Goal: Task Accomplishment & Management: Use online tool/utility

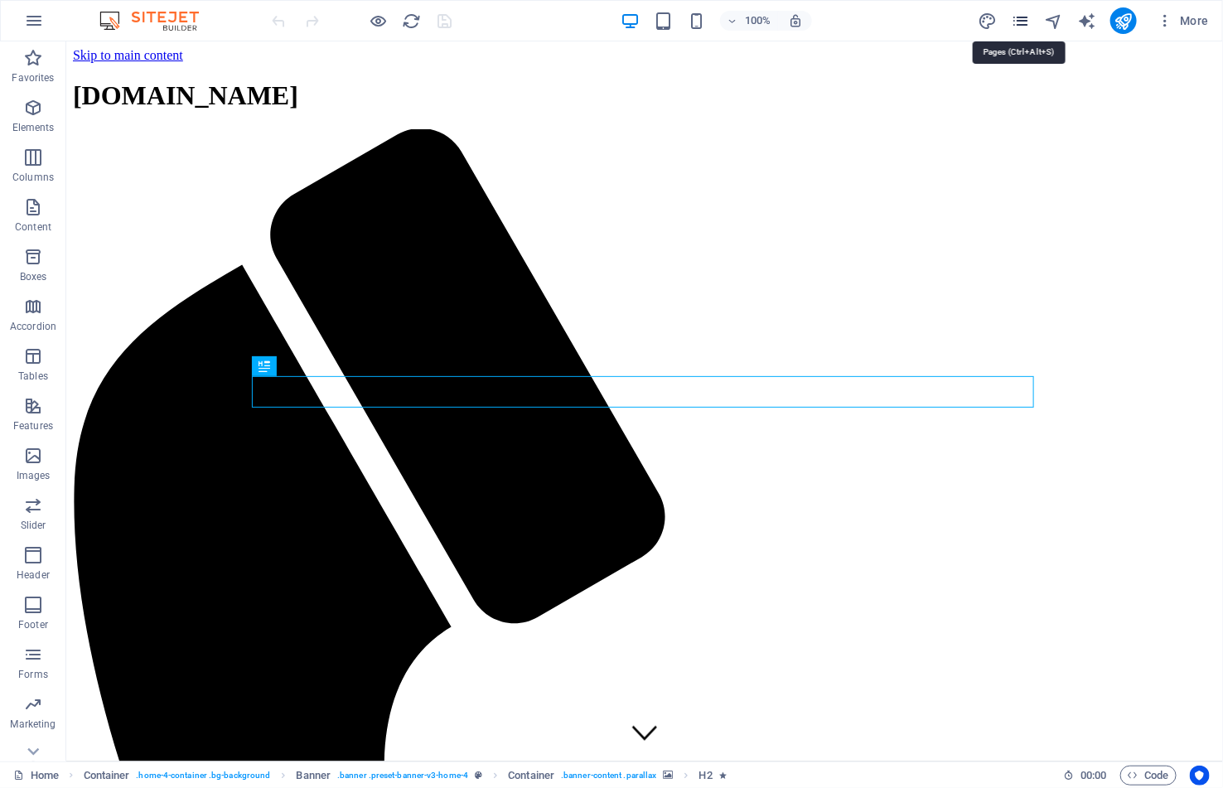
click at [1018, 22] on icon "pages" at bounding box center [1020, 21] width 19 height 19
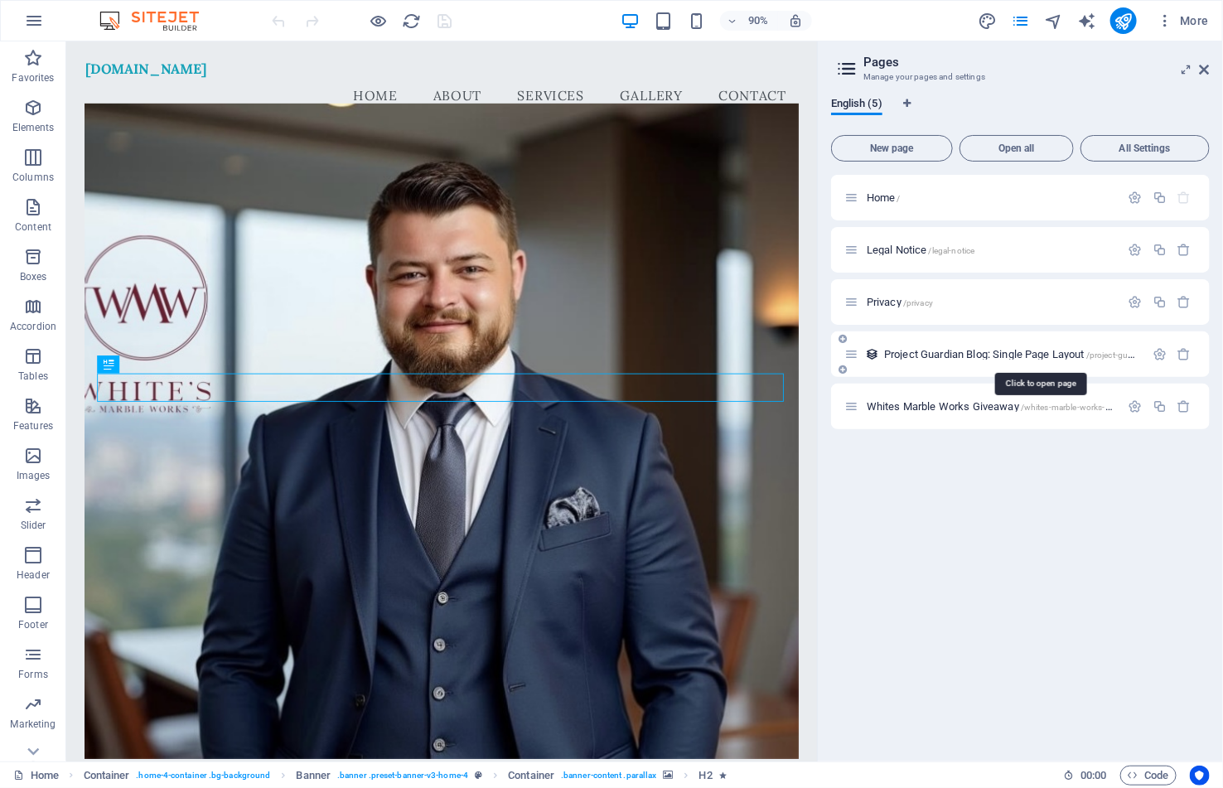
click at [1030, 358] on span "Project Guardian Blog: Single Page Layout /project-guardian-blog-item" at bounding box center [1036, 354] width 305 height 12
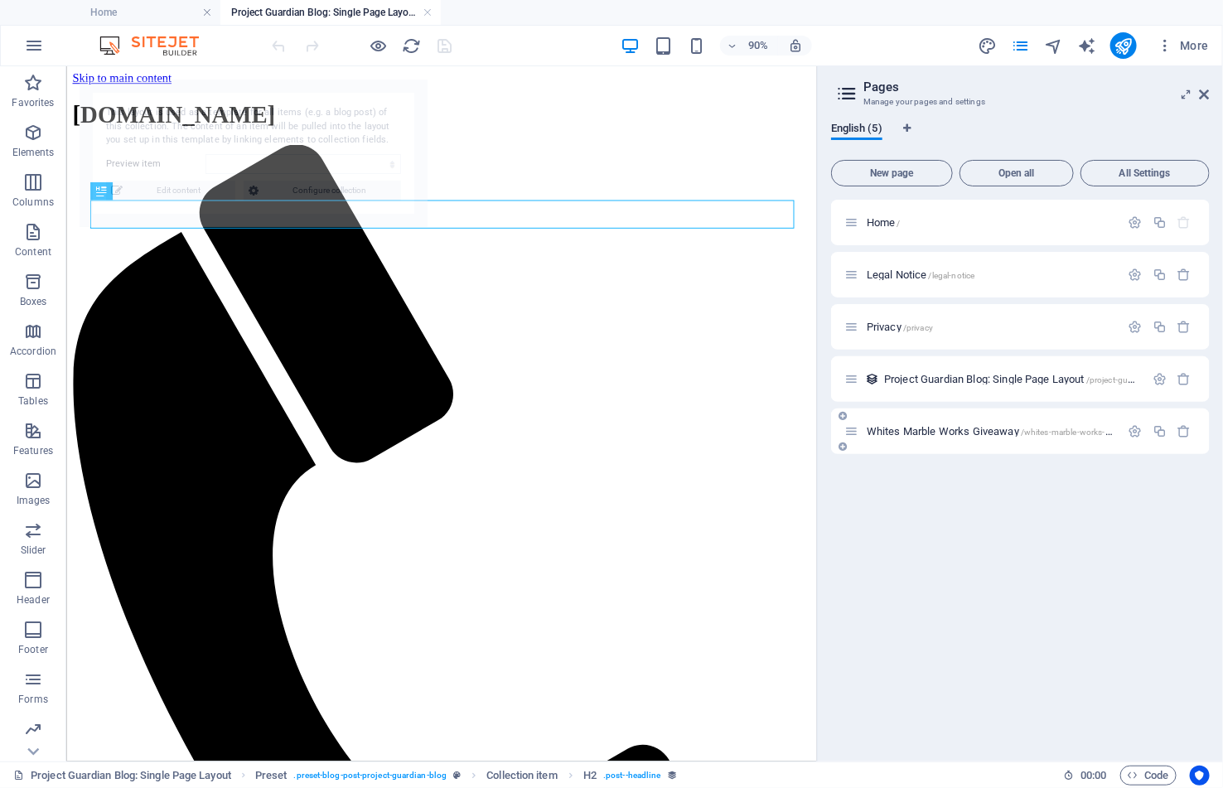
select select "68af1ad4f0e28d899b0cb9b0"
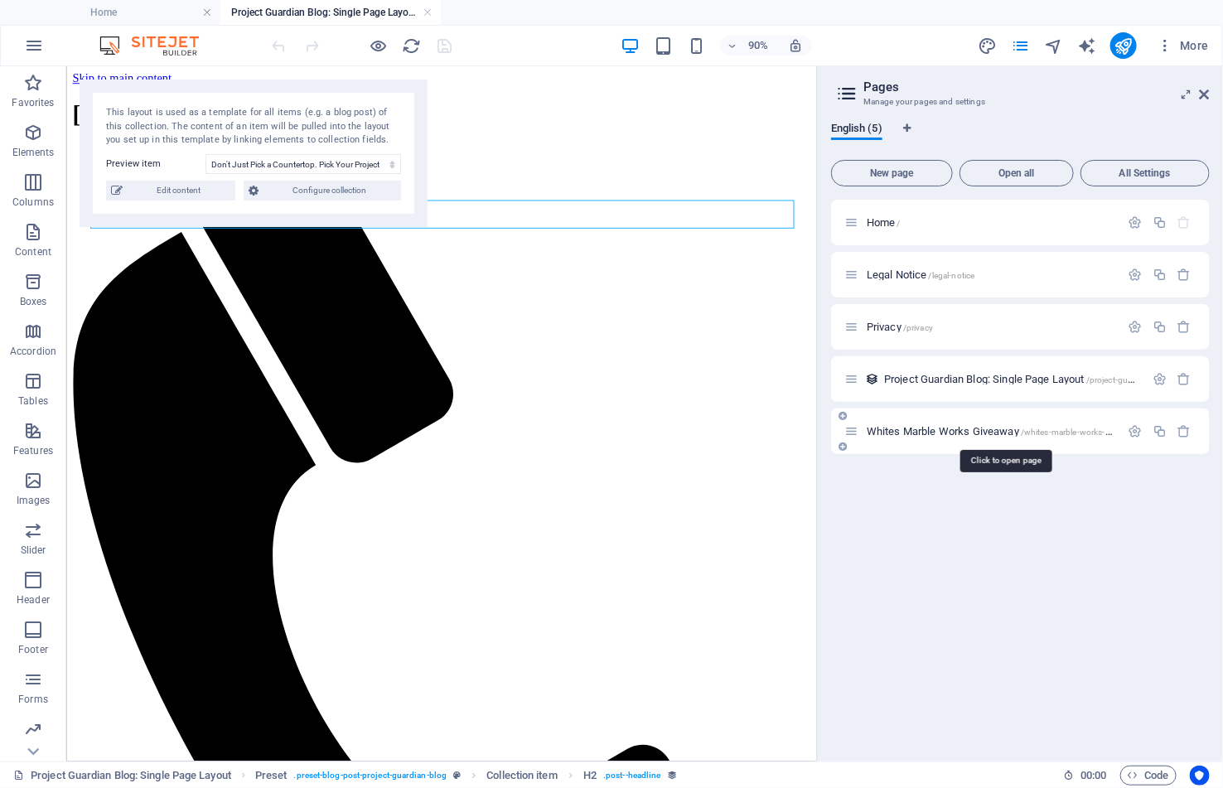
click at [973, 437] on span "Whites Marble Works Giveaway /whites-marble-works-giveaway" at bounding box center [1003, 431] width 273 height 12
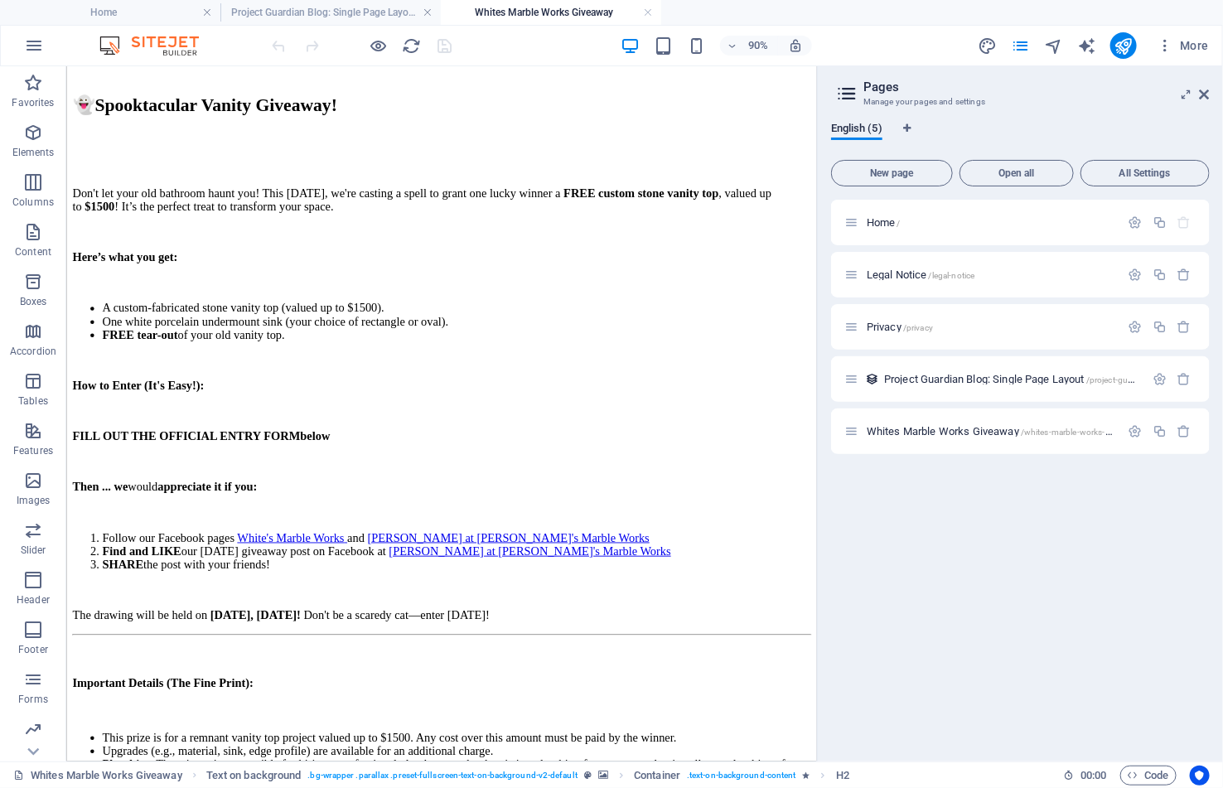
scroll to position [1069, 0]
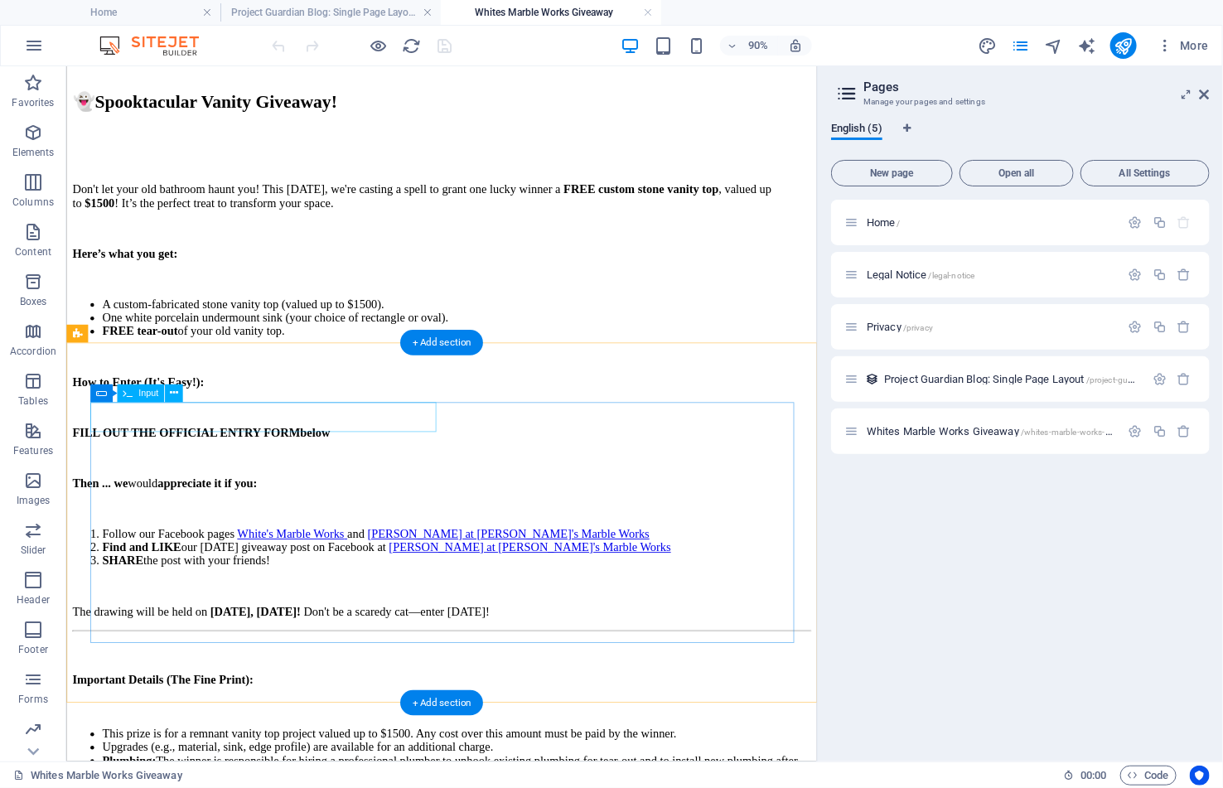
click at [144, 394] on span "Input" at bounding box center [148, 393] width 20 height 9
click at [142, 394] on span "Input" at bounding box center [148, 393] width 20 height 9
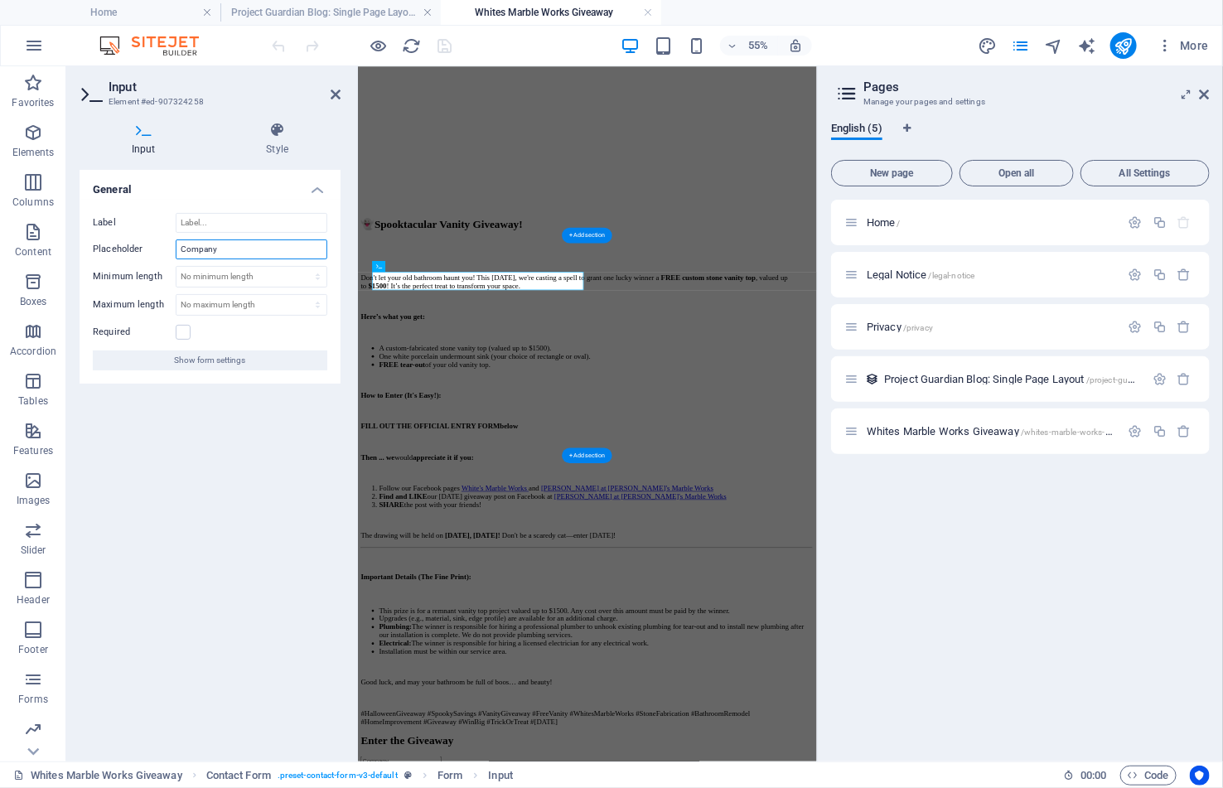
drag, startPoint x: 229, startPoint y: 246, endPoint x: 165, endPoint y: 244, distance: 64.6
click at [165, 244] on div "Placeholder Company" at bounding box center [210, 249] width 234 height 20
type input "Name"
click at [146, 435] on div "General Label Placeholder Name Minimum length No minimum length chars Maximum l…" at bounding box center [210, 459] width 261 height 578
click at [1123, 46] on icon "publish" at bounding box center [1122, 45] width 19 height 19
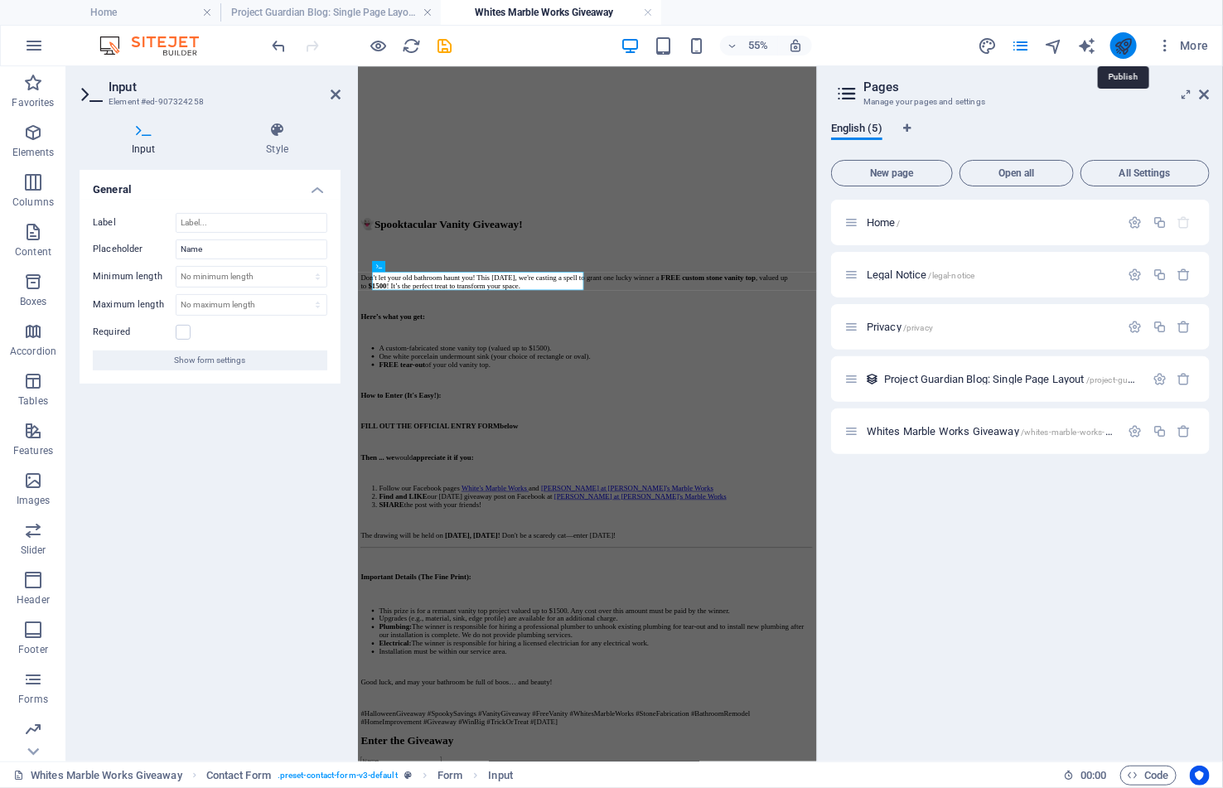
checkbox input "false"
